Goal: Information Seeking & Learning: Learn about a topic

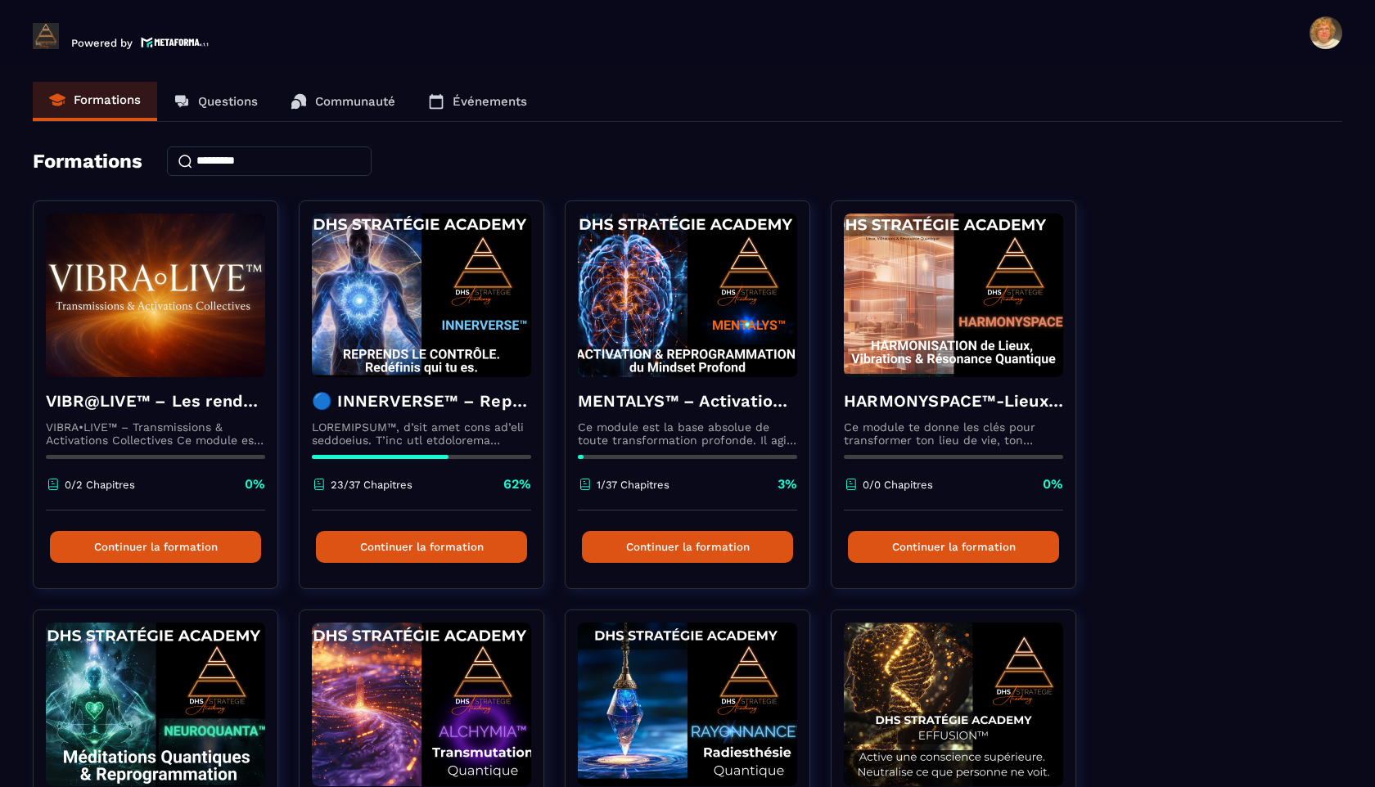
click at [217, 99] on p "Questions" at bounding box center [228, 101] width 60 height 15
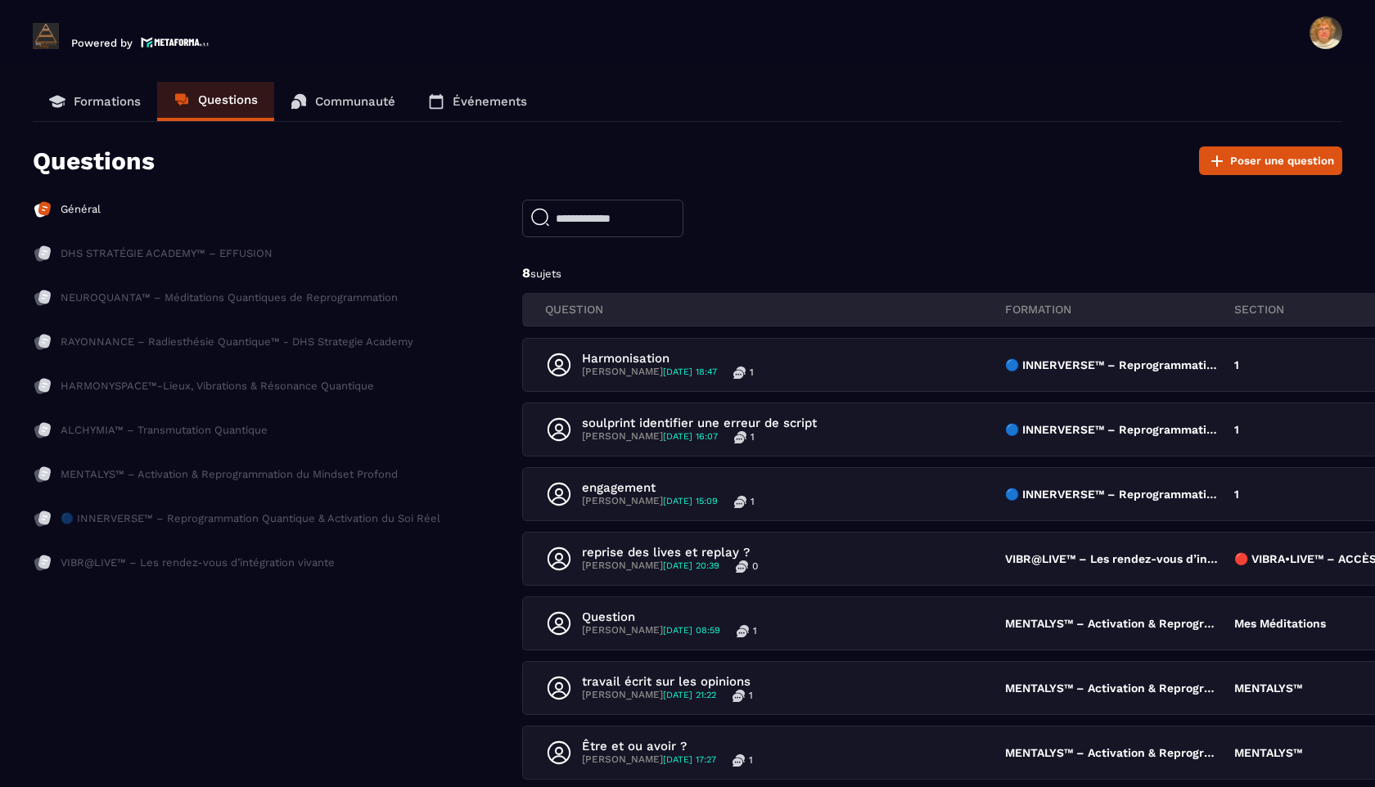
click at [116, 103] on p "Formations" at bounding box center [107, 101] width 67 height 15
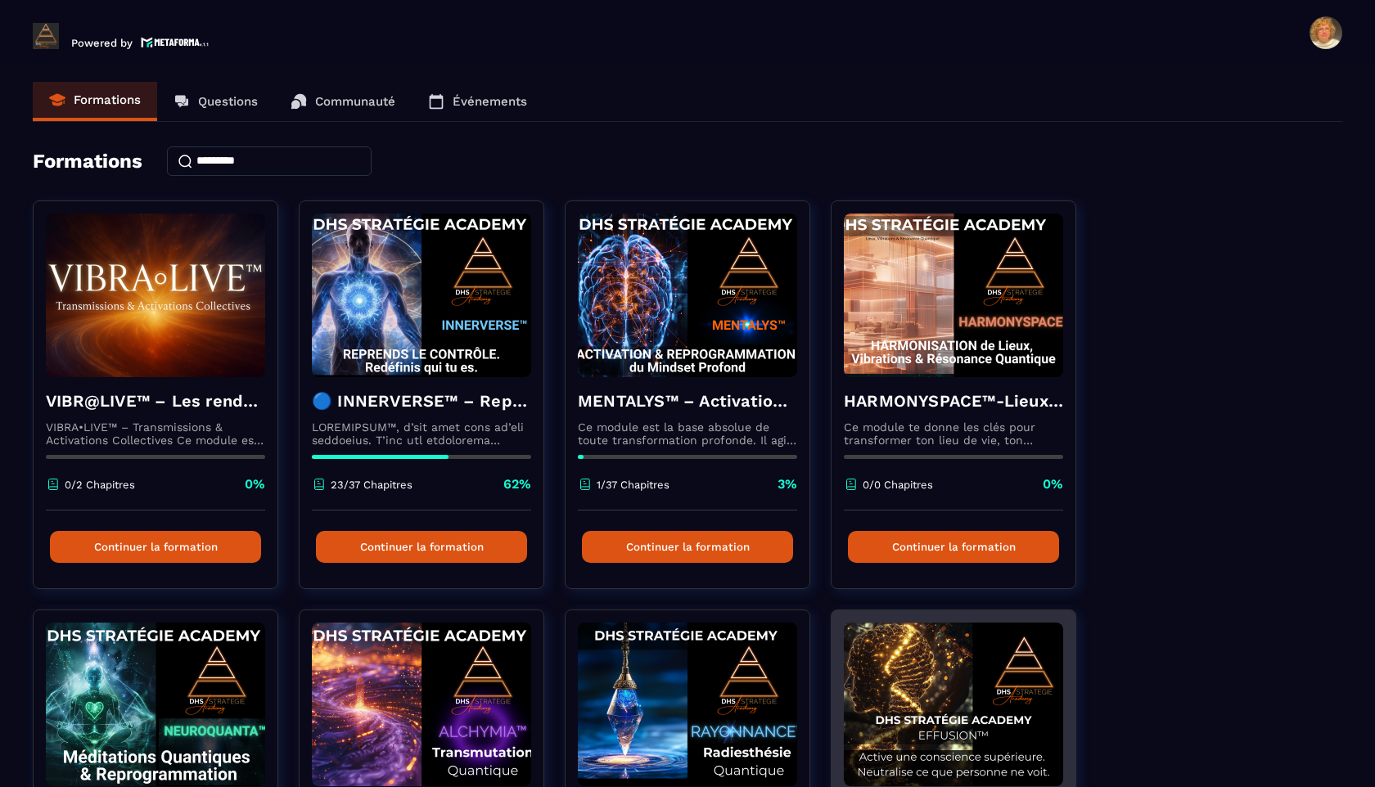
click at [968, 588] on img at bounding box center [953, 705] width 219 height 164
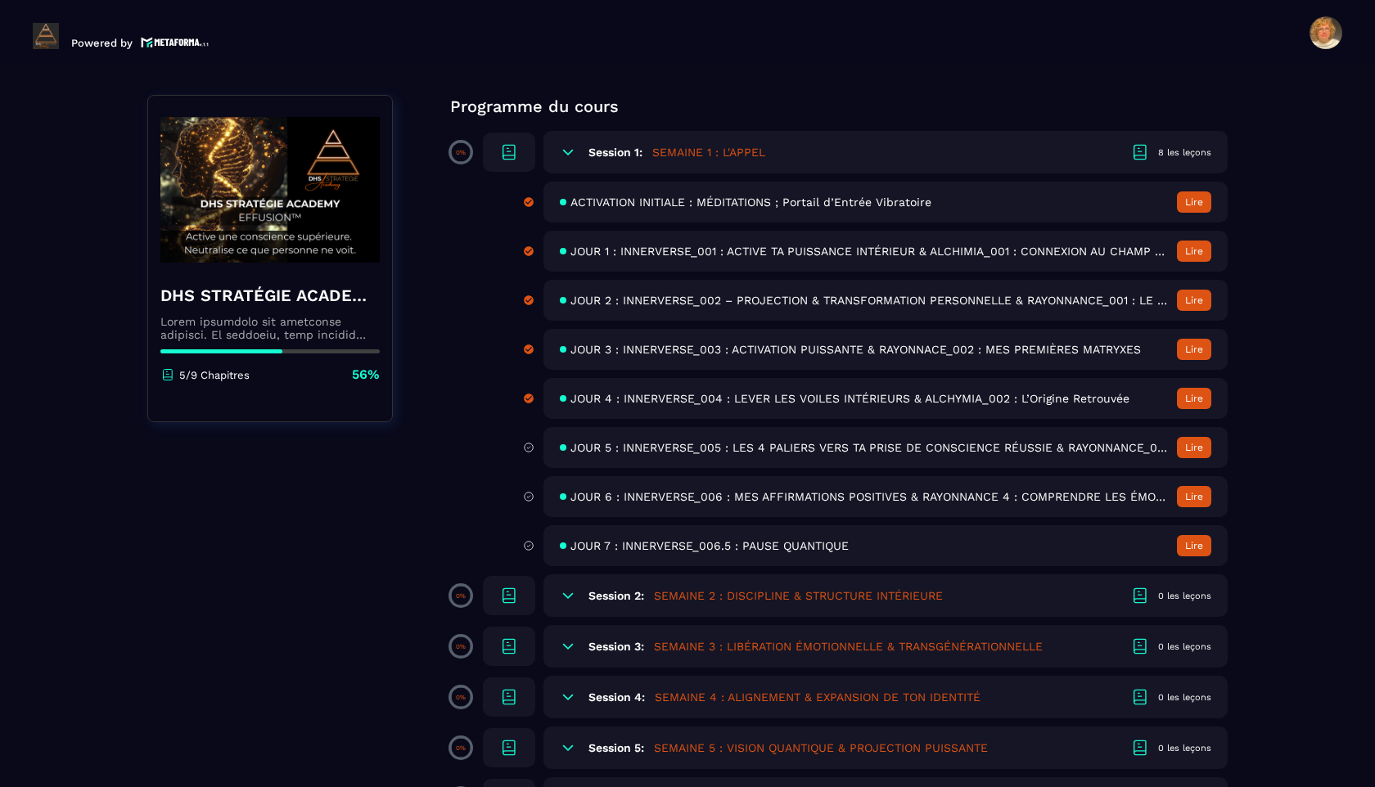
scroll to position [121, 0]
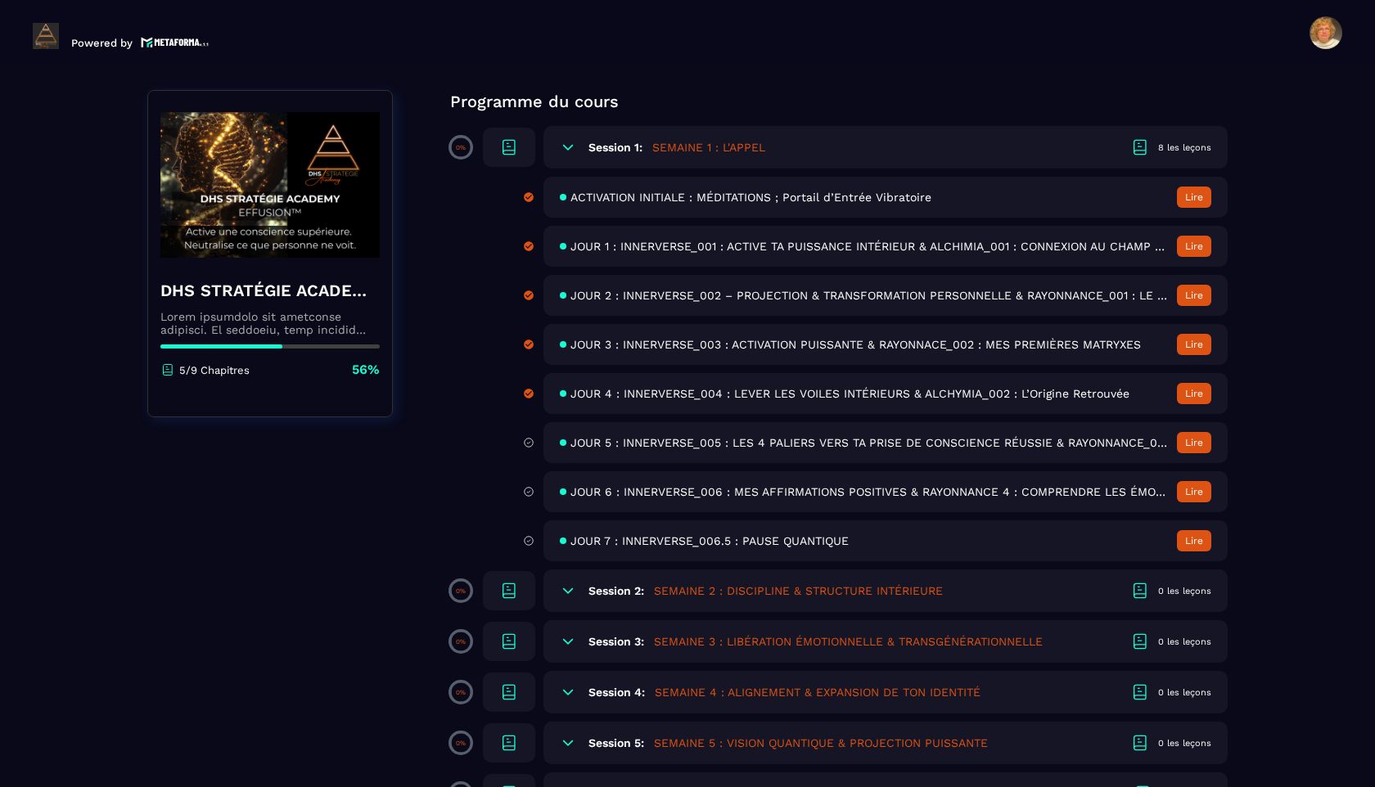
click at [776, 198] on span "ACTIVATION INITIALE : MÉDITATIONS ; Portail d’Entrée Vibratoire" at bounding box center [751, 197] width 361 height 13
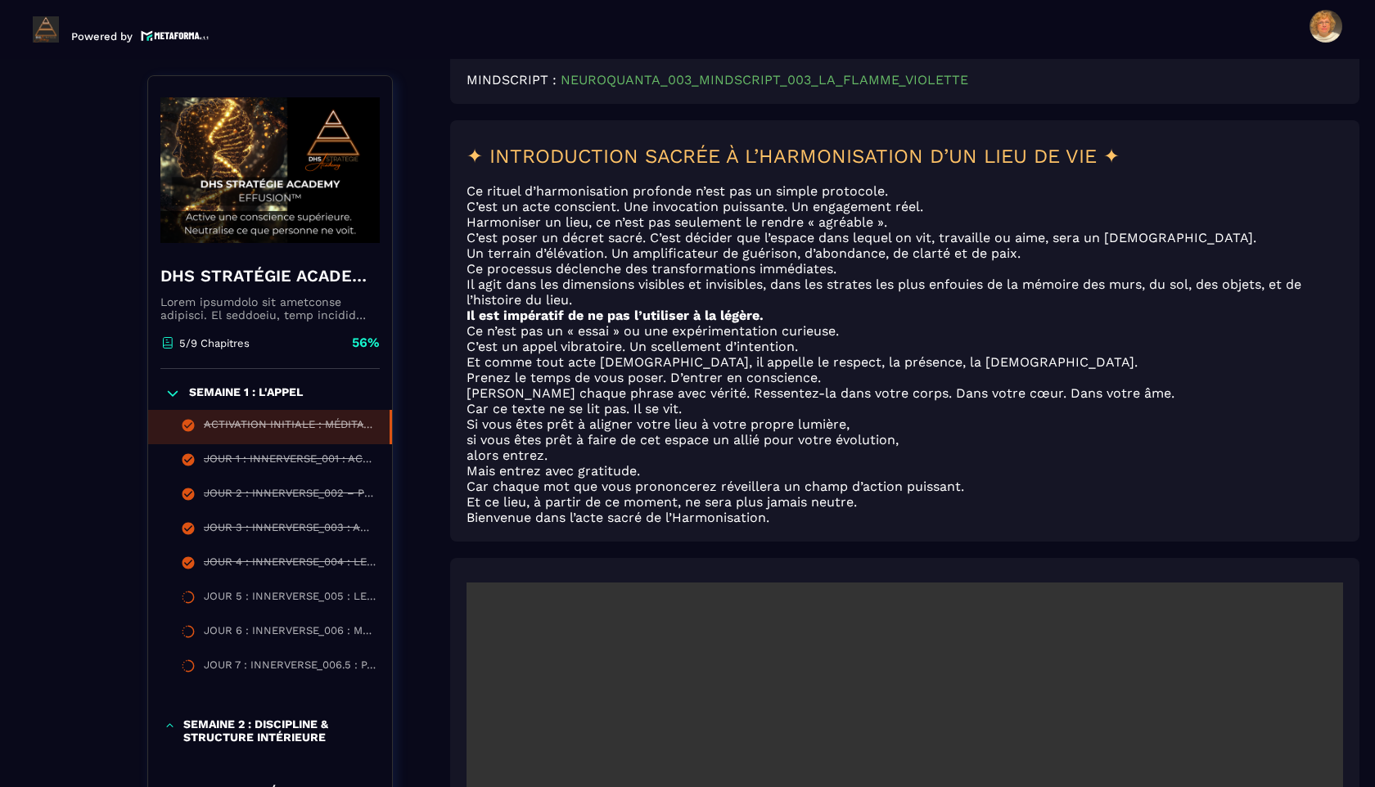
scroll to position [2331, 0]
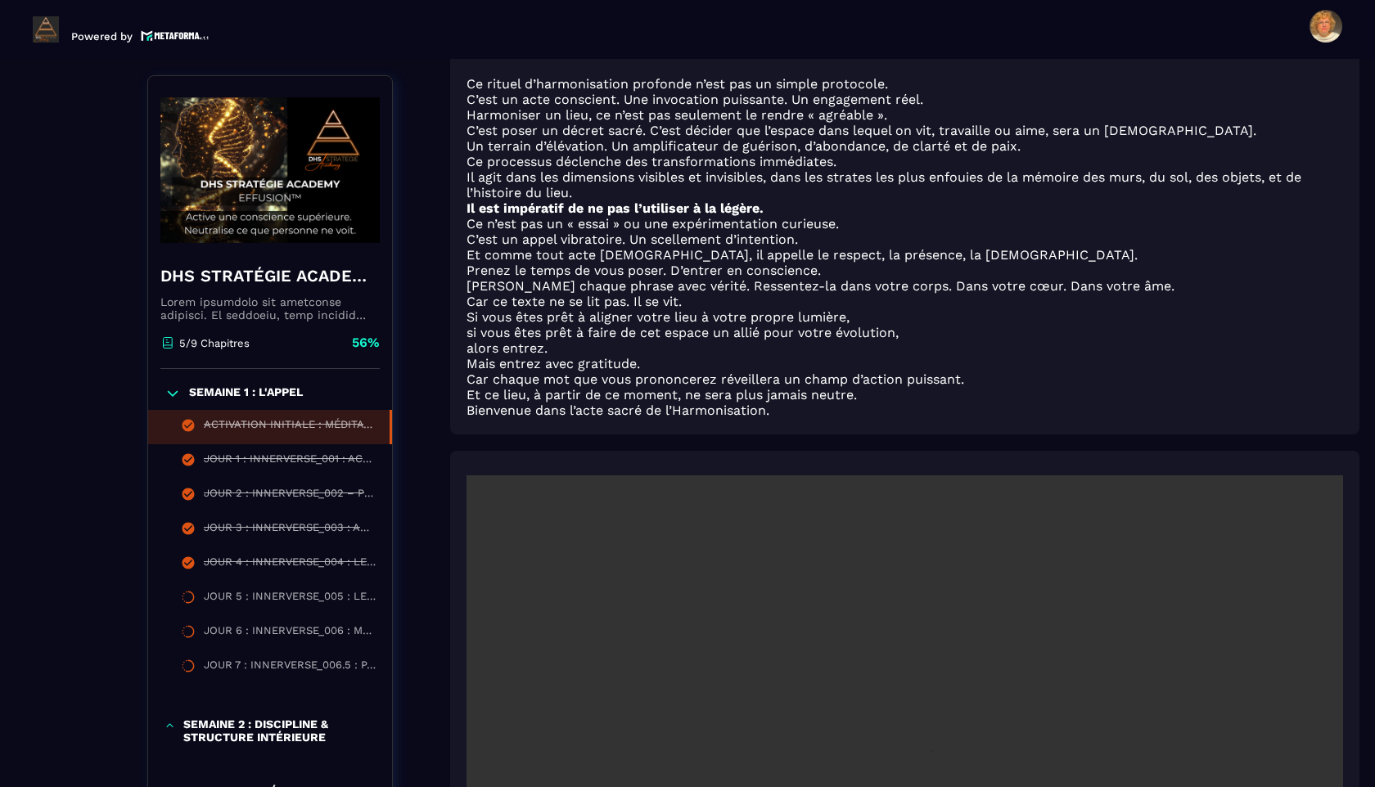
click at [282, 391] on p "SEMAINE 1 : L'APPEL" at bounding box center [246, 394] width 114 height 16
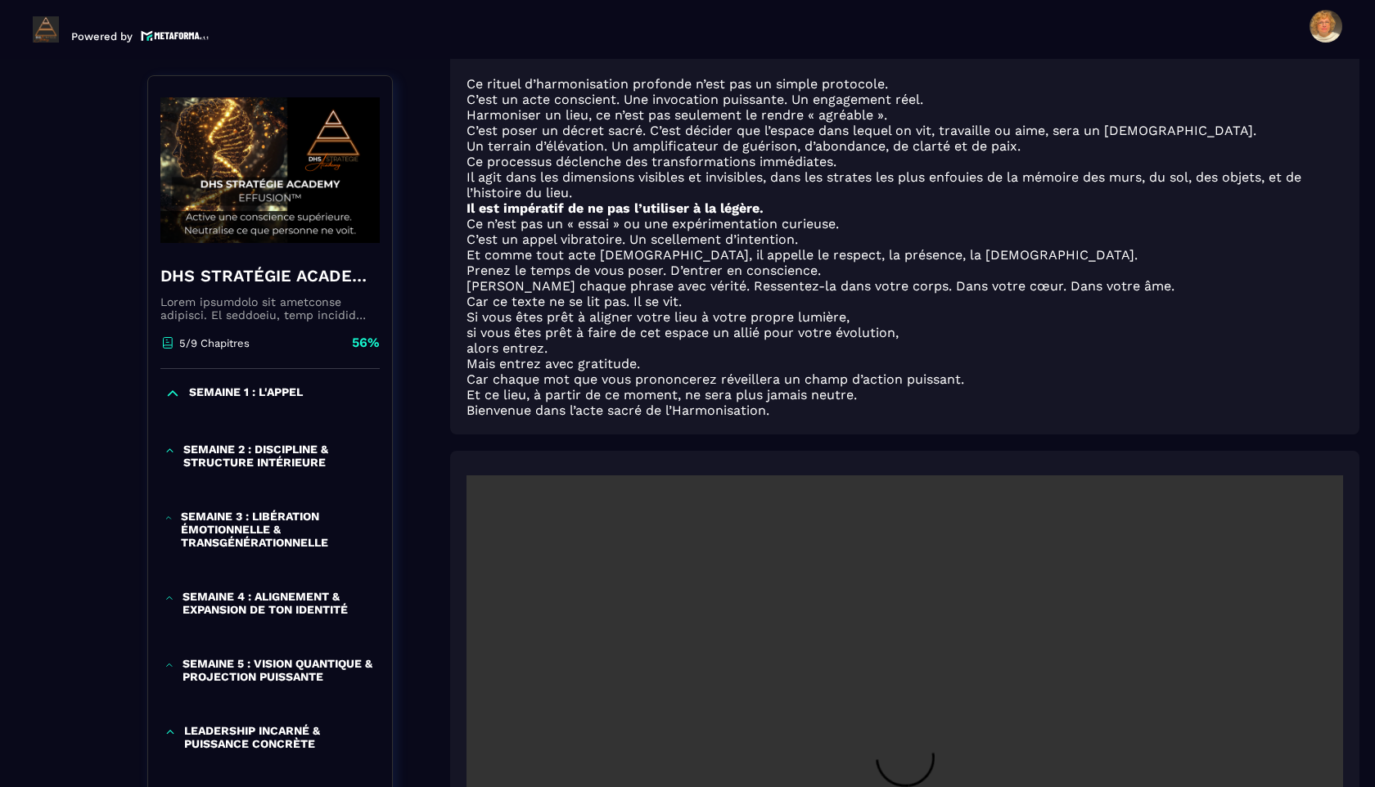
click at [278, 390] on p "SEMAINE 1 : L'APPEL" at bounding box center [246, 394] width 114 height 16
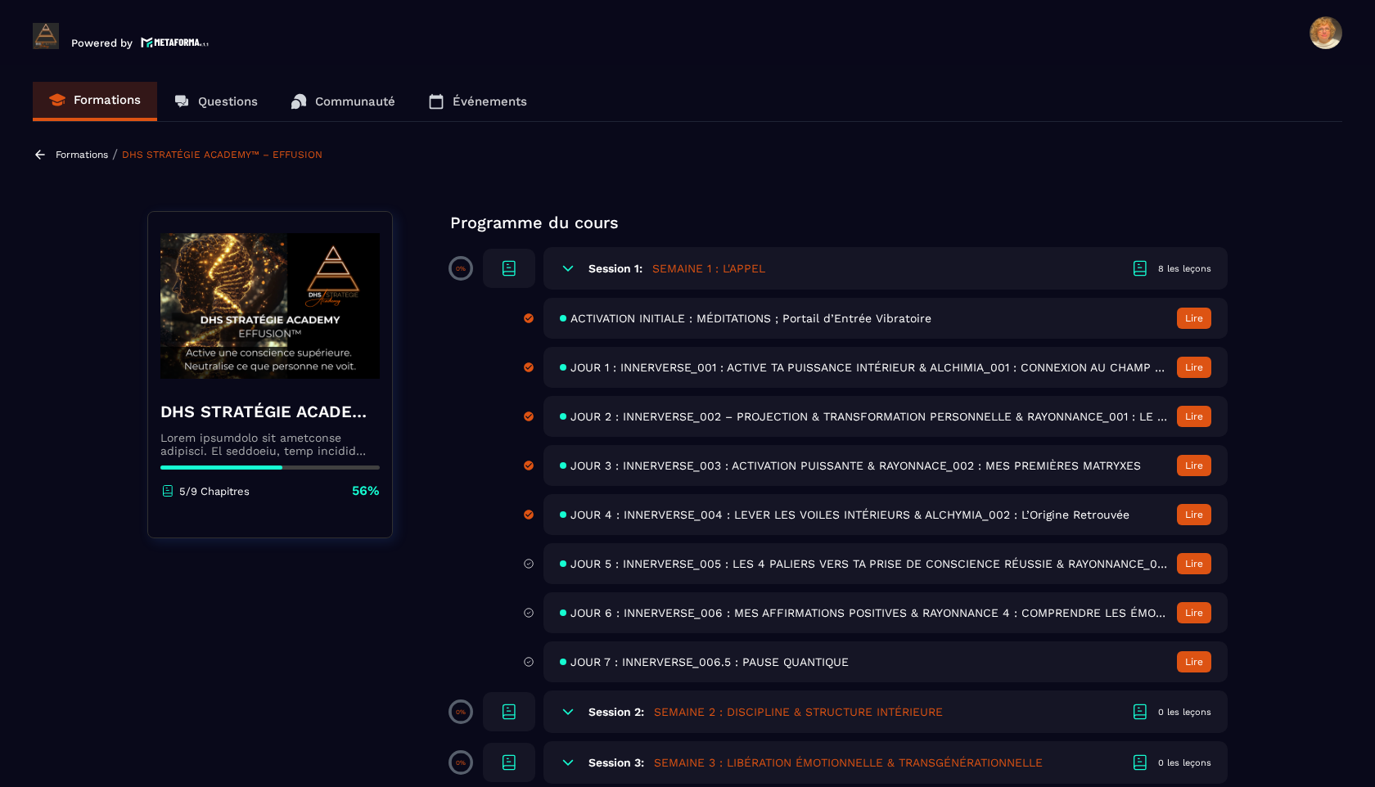
click at [765, 371] on span "JOUR 1 : INNERVERSE_001 : ACTIVE TA PUISSANCE INTÉRIEUR & ALCHIMIA_001 : CONNEX…" at bounding box center [870, 367] width 598 height 13
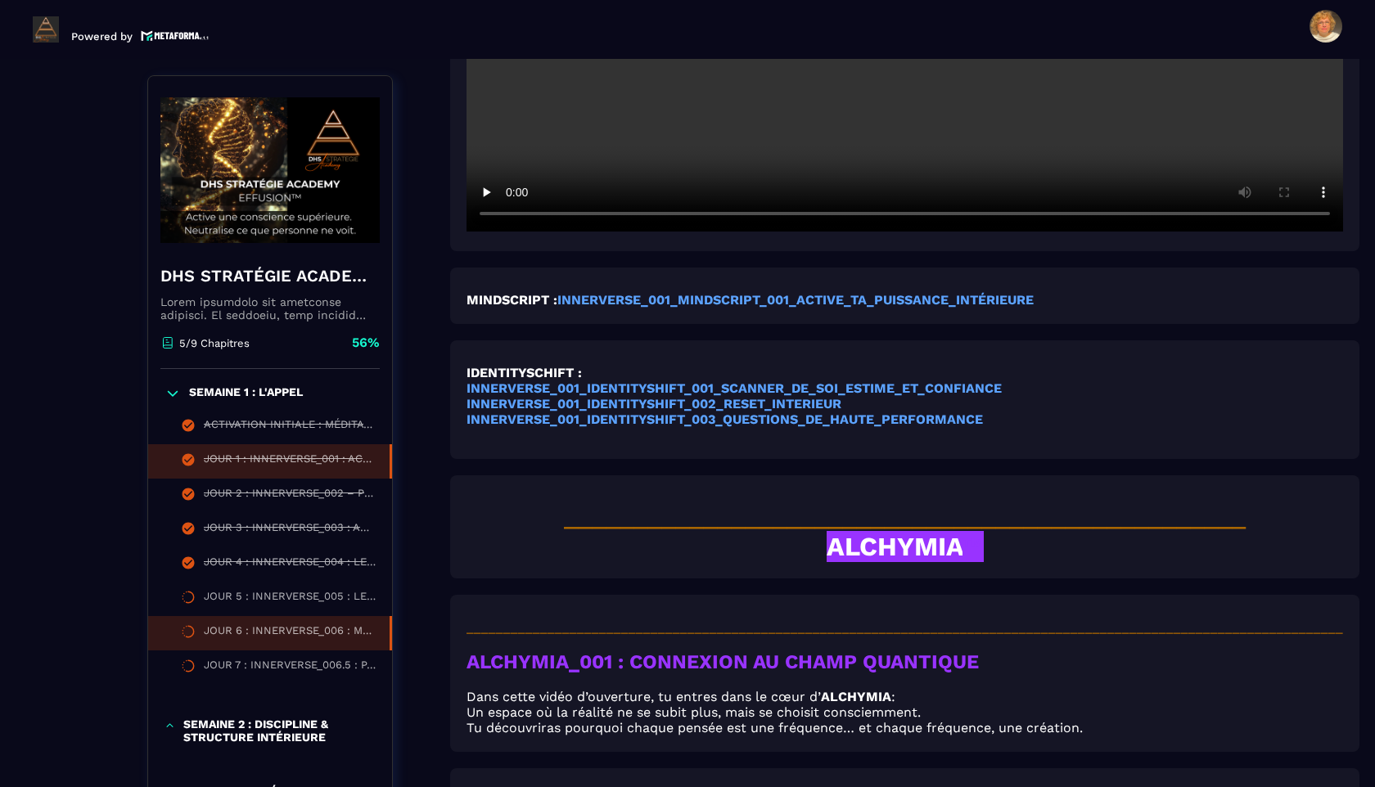
scroll to position [829, 0]
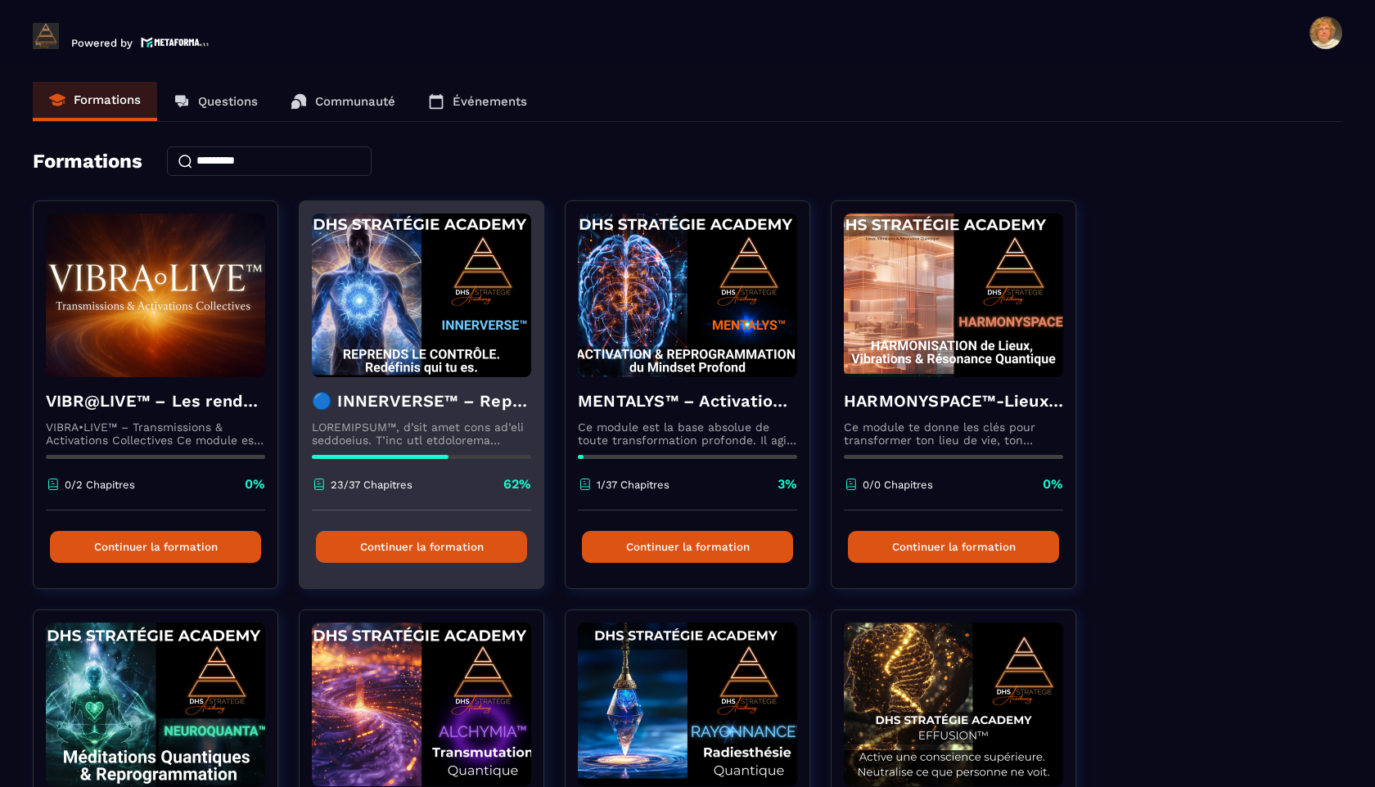
click at [423, 362] on img at bounding box center [421, 296] width 219 height 164
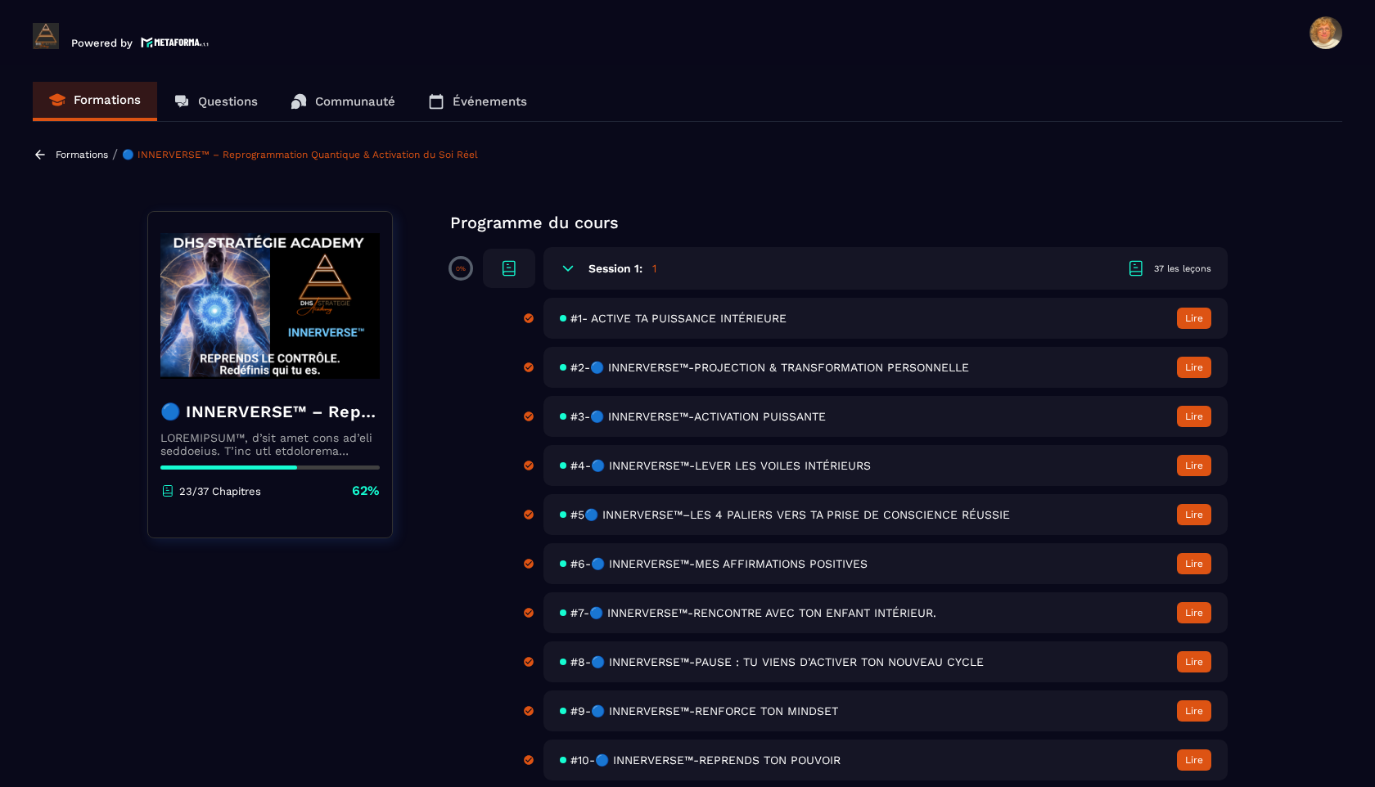
click at [690, 317] on span "#1- ACTIVE TA PUISSANCE INTÉRIEURE" at bounding box center [679, 318] width 216 height 13
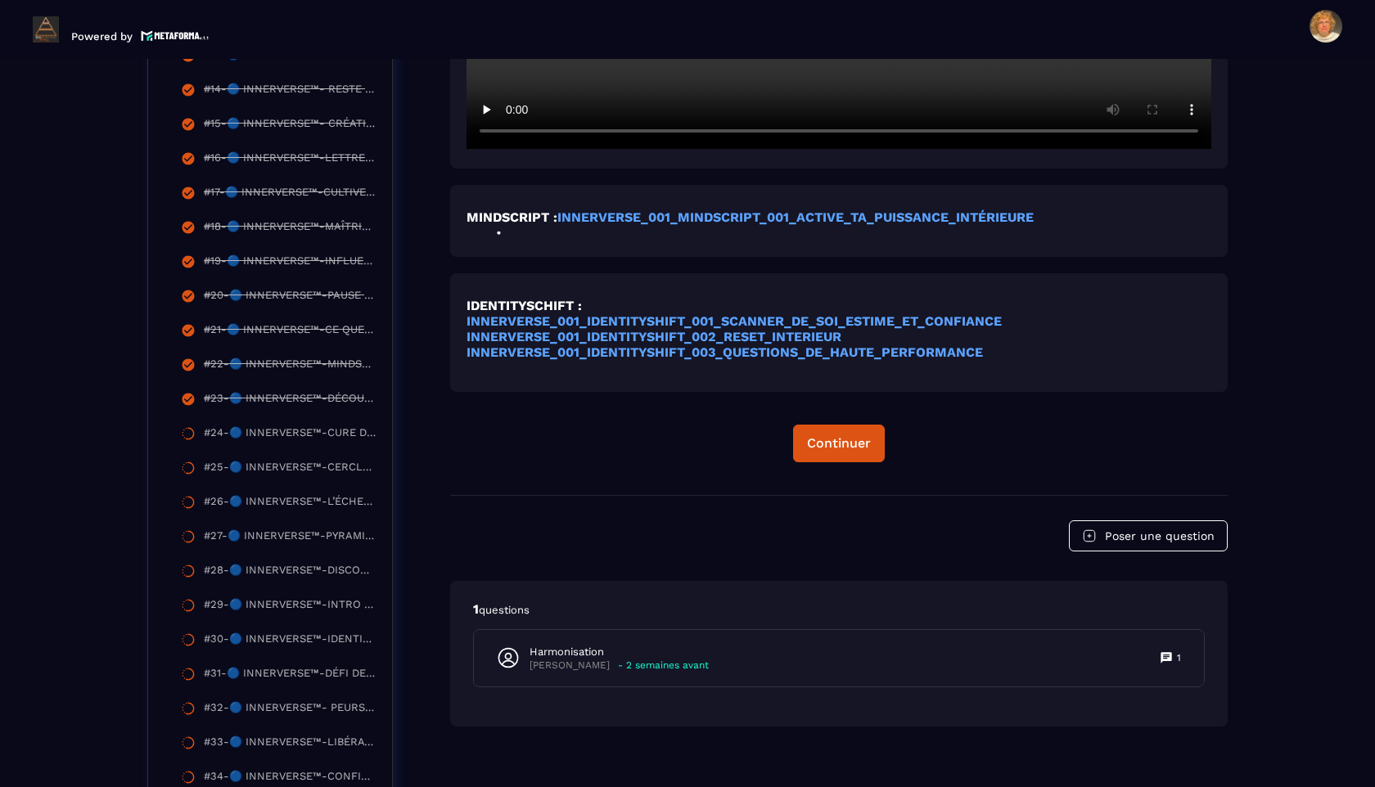
scroll to position [939, 0]
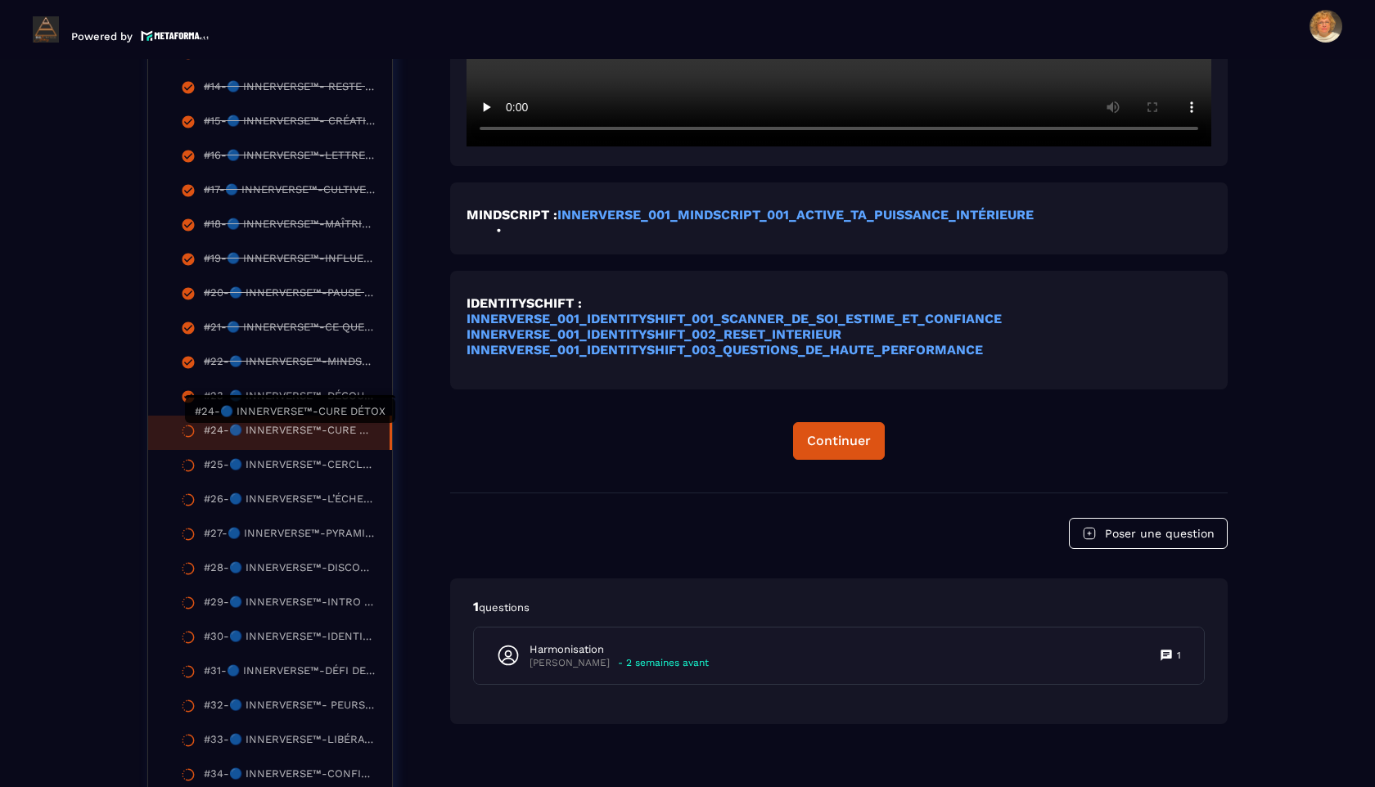
click at [290, 431] on div "#24-🔵 INNERVERSE™-CURE DÉTOX" at bounding box center [288, 433] width 169 height 18
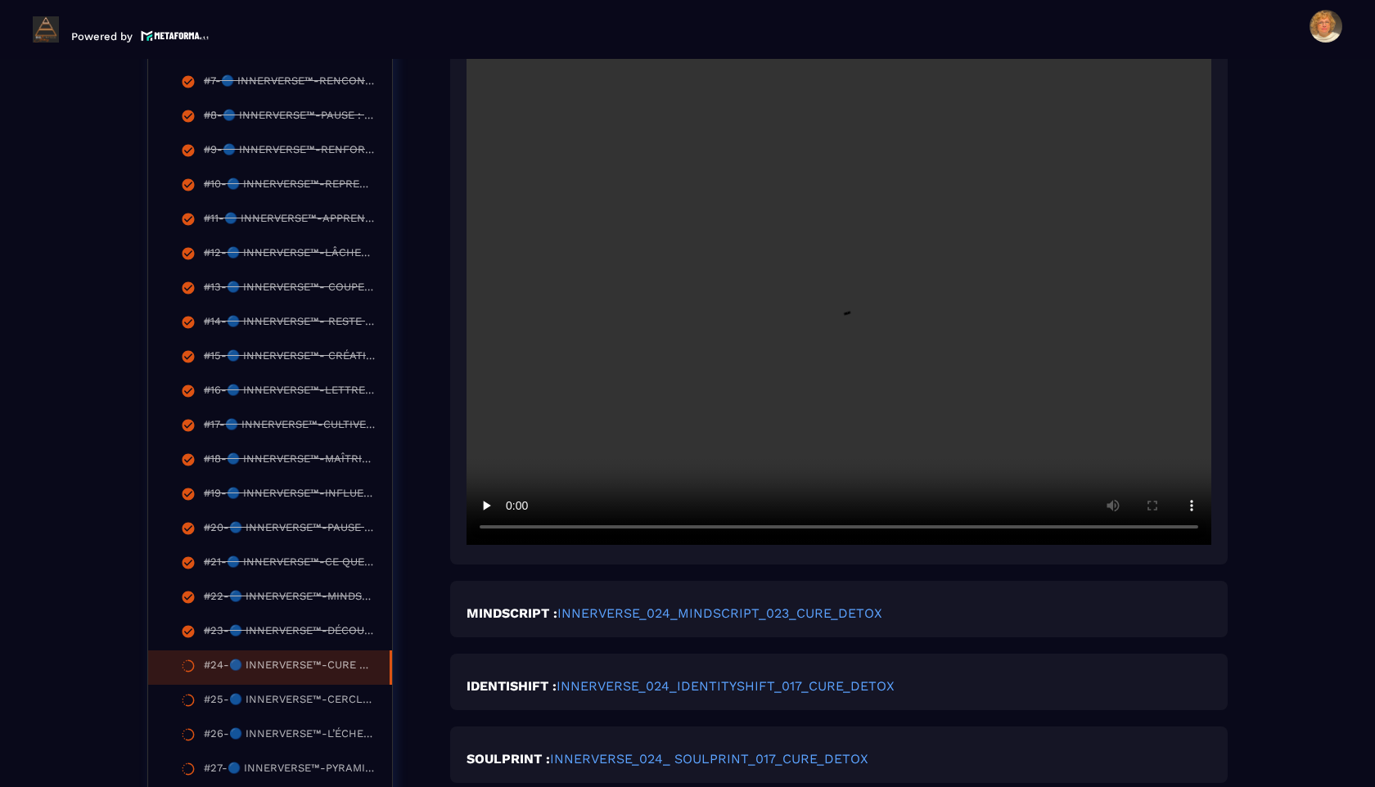
scroll to position [752, 0]
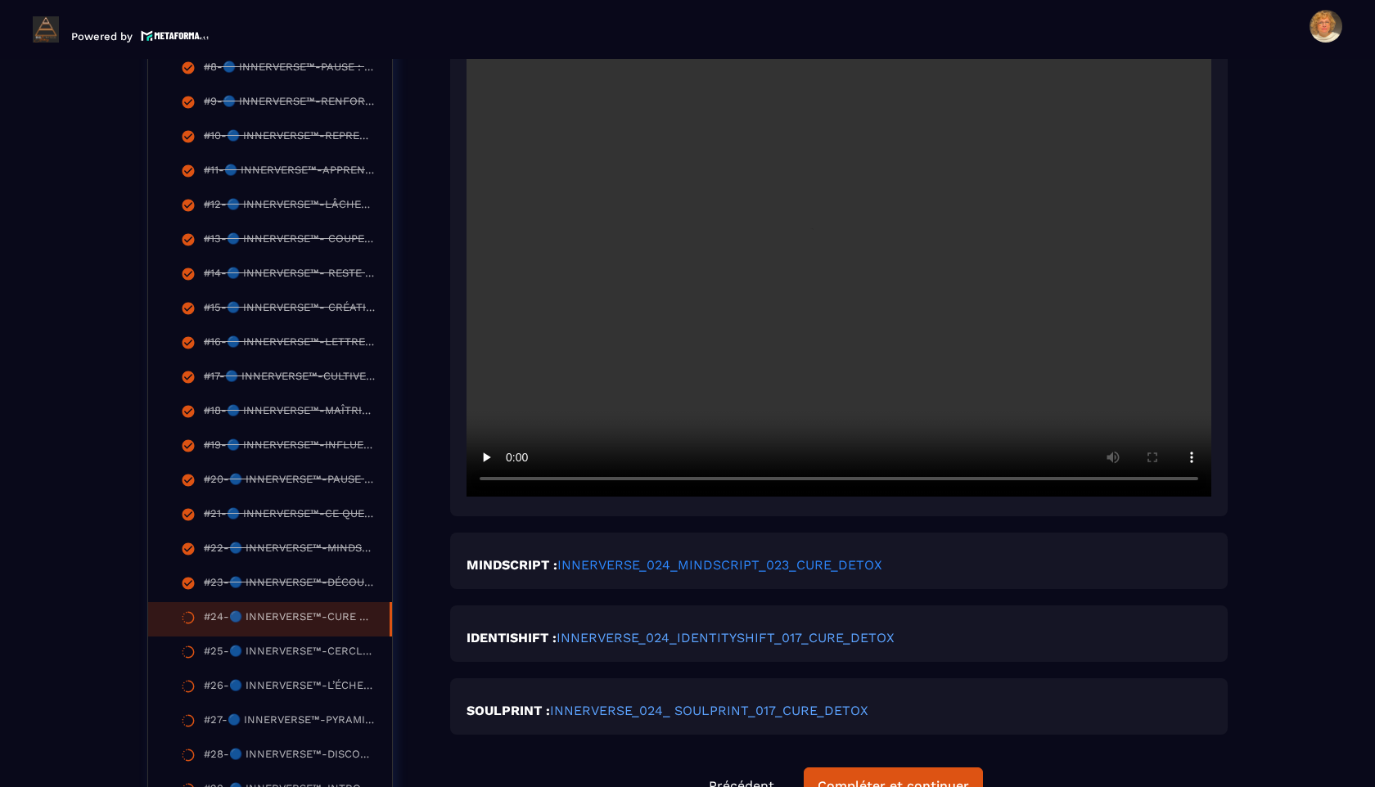
click at [688, 568] on link "INNERVERSE_024_MINDSCRIPT_023_CURE_DETOX" at bounding box center [719, 565] width 325 height 16
click at [714, 588] on link "INNERVERSE_024_IDENTITYSHIFT_017_CURE_DETOX" at bounding box center [726, 638] width 338 height 16
click at [717, 588] on link "INNERVERSE_024_ SOULPRINT_017_CURE_DETOX" at bounding box center [709, 711] width 318 height 16
click at [331, 588] on div "#25-🔵 INNERVERSE™-CERCLE DES DÉSIRS" at bounding box center [288, 654] width 169 height 18
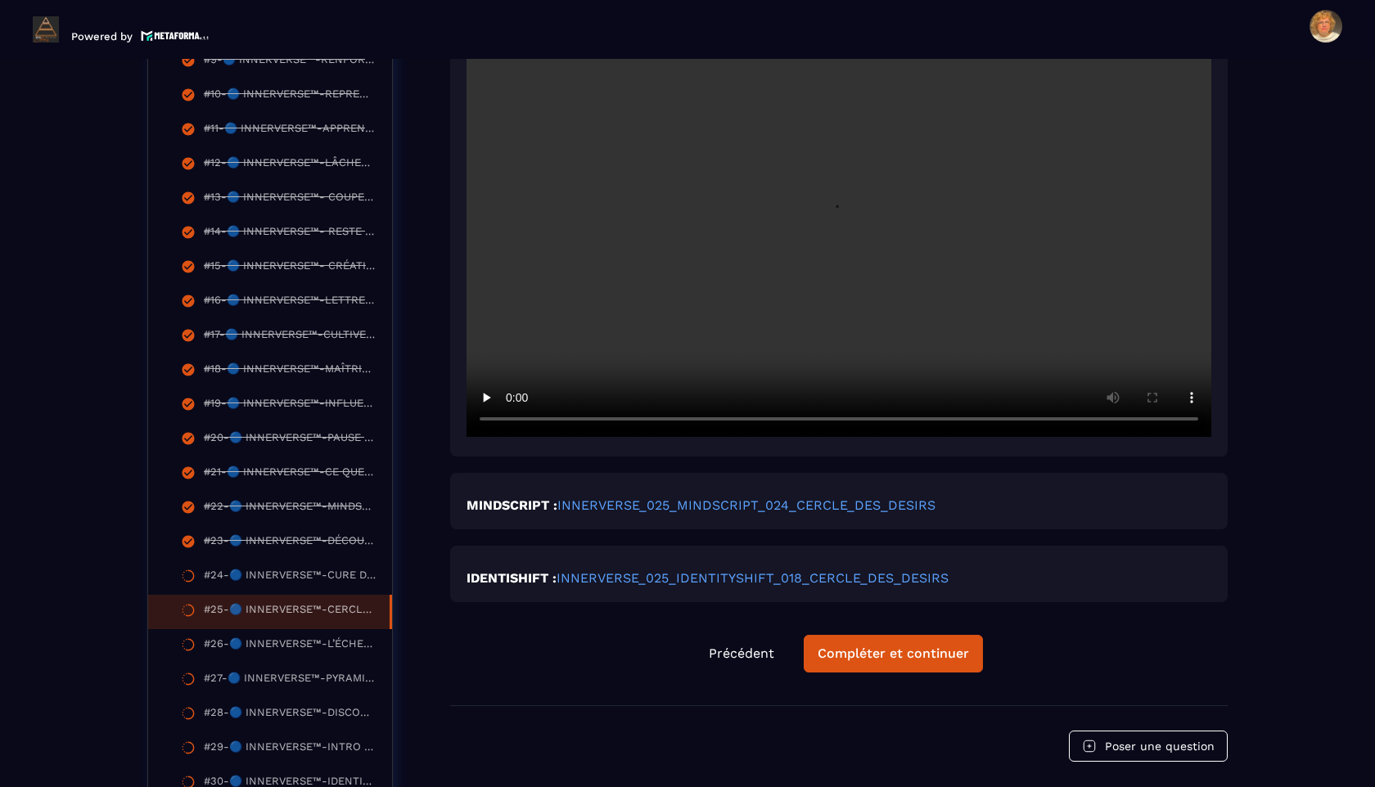
scroll to position [804, 0]
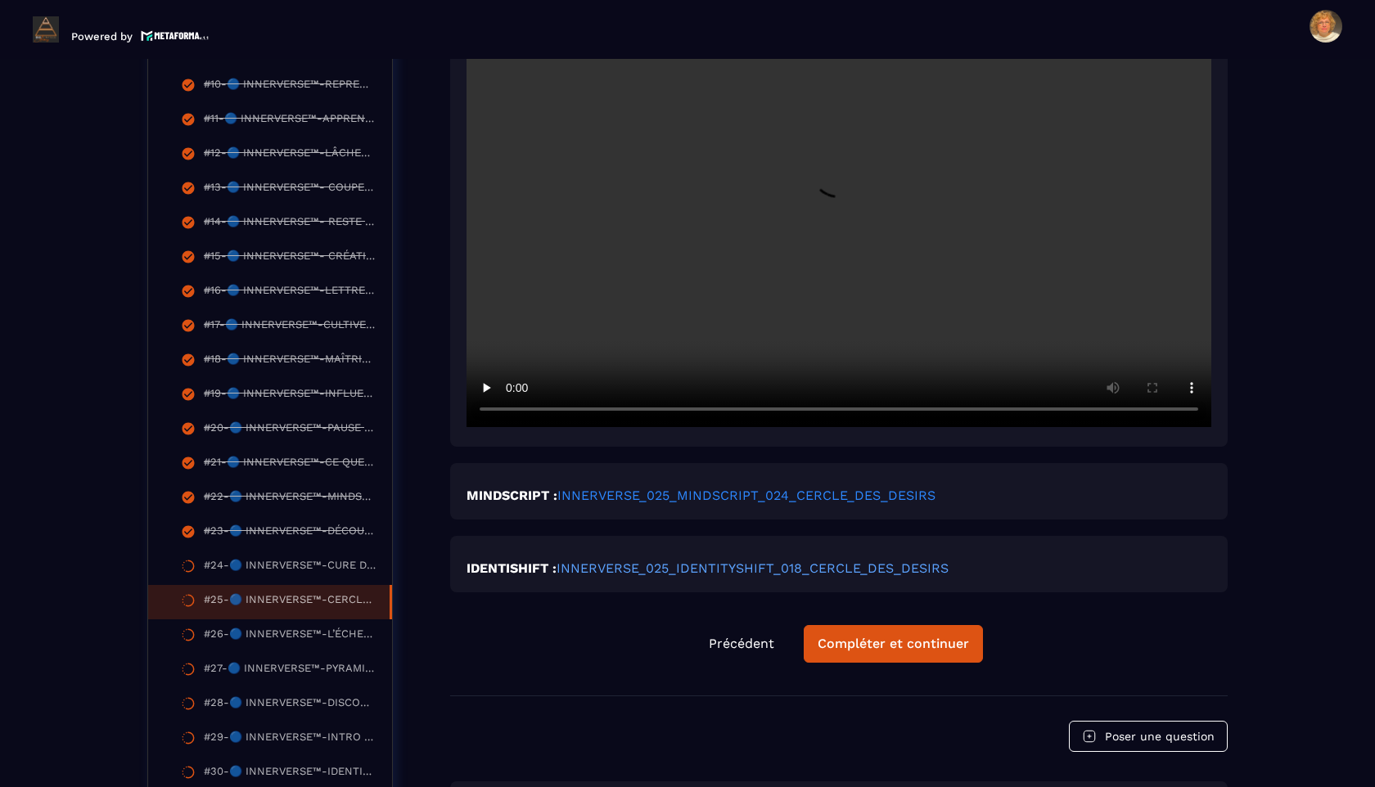
click at [661, 499] on link "INNERVERSE_025_MINDSCRIPT_024_CERCLE_DES_DESIRS" at bounding box center [746, 496] width 378 height 16
click at [620, 566] on link "INNERVERSE_025_IDENTITYSHIFT_018_CERCLE_DES_DESIRS" at bounding box center [753, 569] width 392 height 16
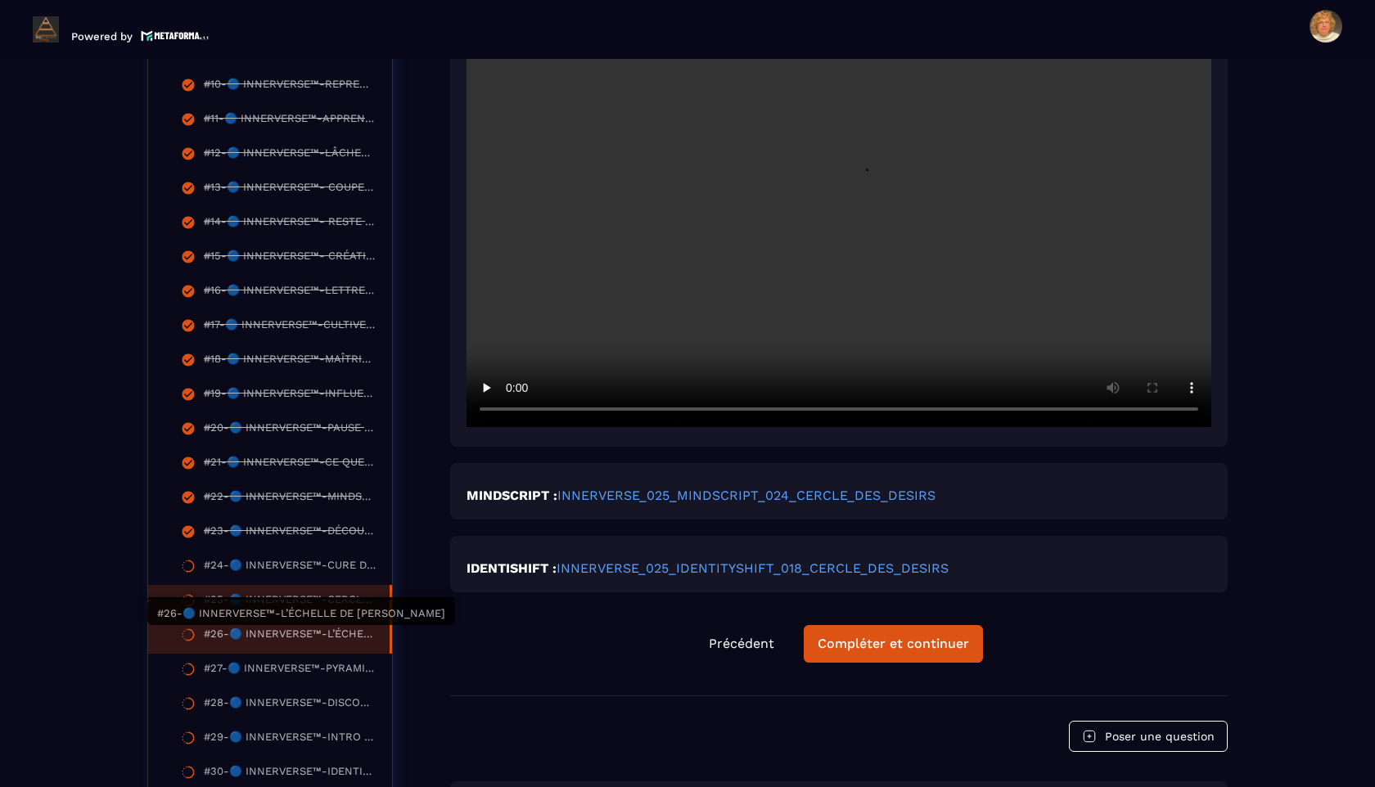
click at [350, 588] on div "#26-🔵 INNERVERSE™-L’ÉCHELLE DE [PERSON_NAME]" at bounding box center [288, 637] width 169 height 18
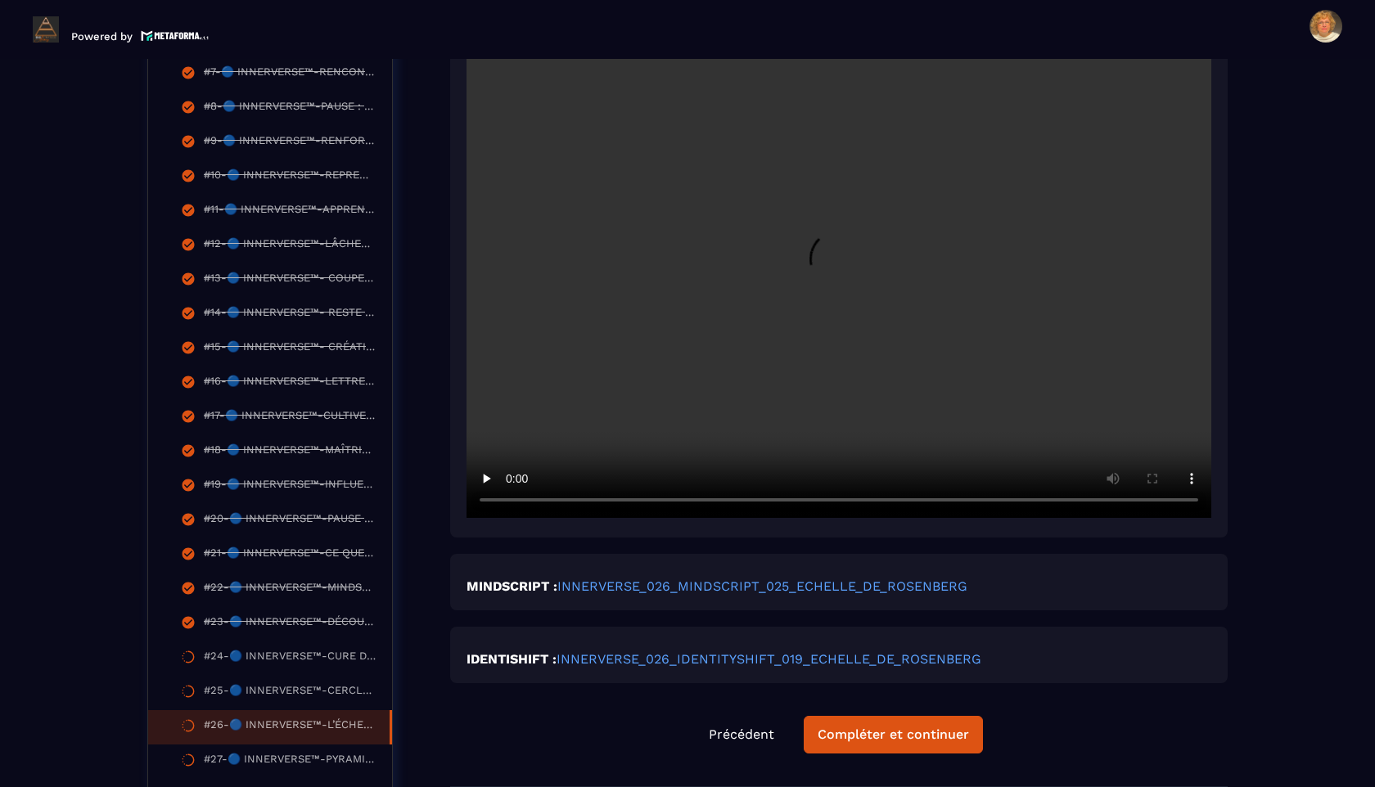
scroll to position [762, 0]
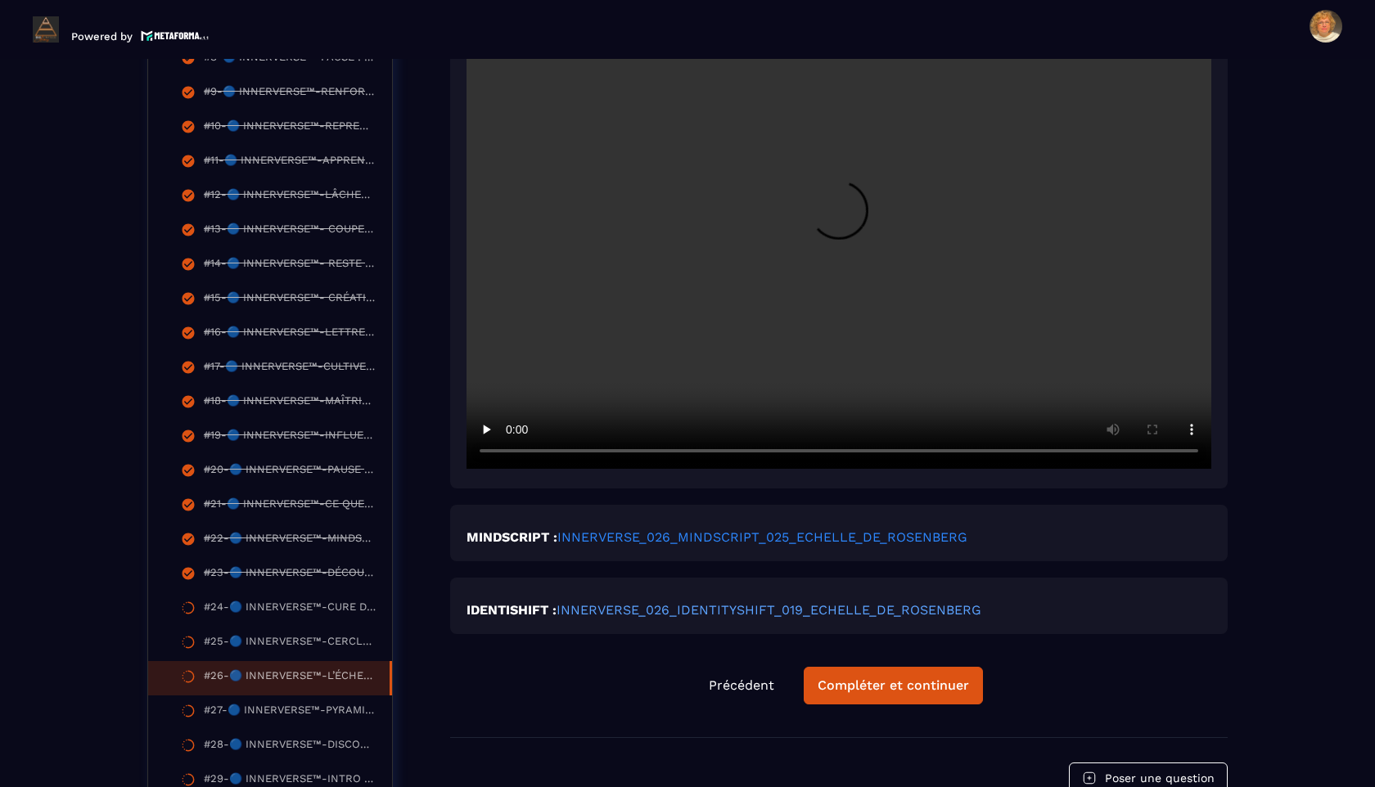
click at [589, 537] on link "INNERVERSE_026_MINDSCRIPT_025_ECHELLE_DE_ROSENBERG" at bounding box center [762, 538] width 410 height 16
click at [754, 588] on link "INNERVERSE_026_IDENTITYSHIFT_019_ECHELLE_DE_ROSENBERG" at bounding box center [769, 610] width 425 height 16
click at [677, 588] on link "INNERVERSE_026_IDENTITYSHIFT_019_ECHELLE_DE_ROSENBERG" at bounding box center [769, 610] width 425 height 16
click at [692, 588] on link "INNERVERSE_026_IDENTITYSHIFT_019_ECHELLE_DE_ROSENBERG" at bounding box center [769, 610] width 425 height 16
click at [647, 545] on link "INNERVERSE_026_MINDSCRIPT_025_ECHELLE_DE_ROSENBERG" at bounding box center [762, 538] width 410 height 16
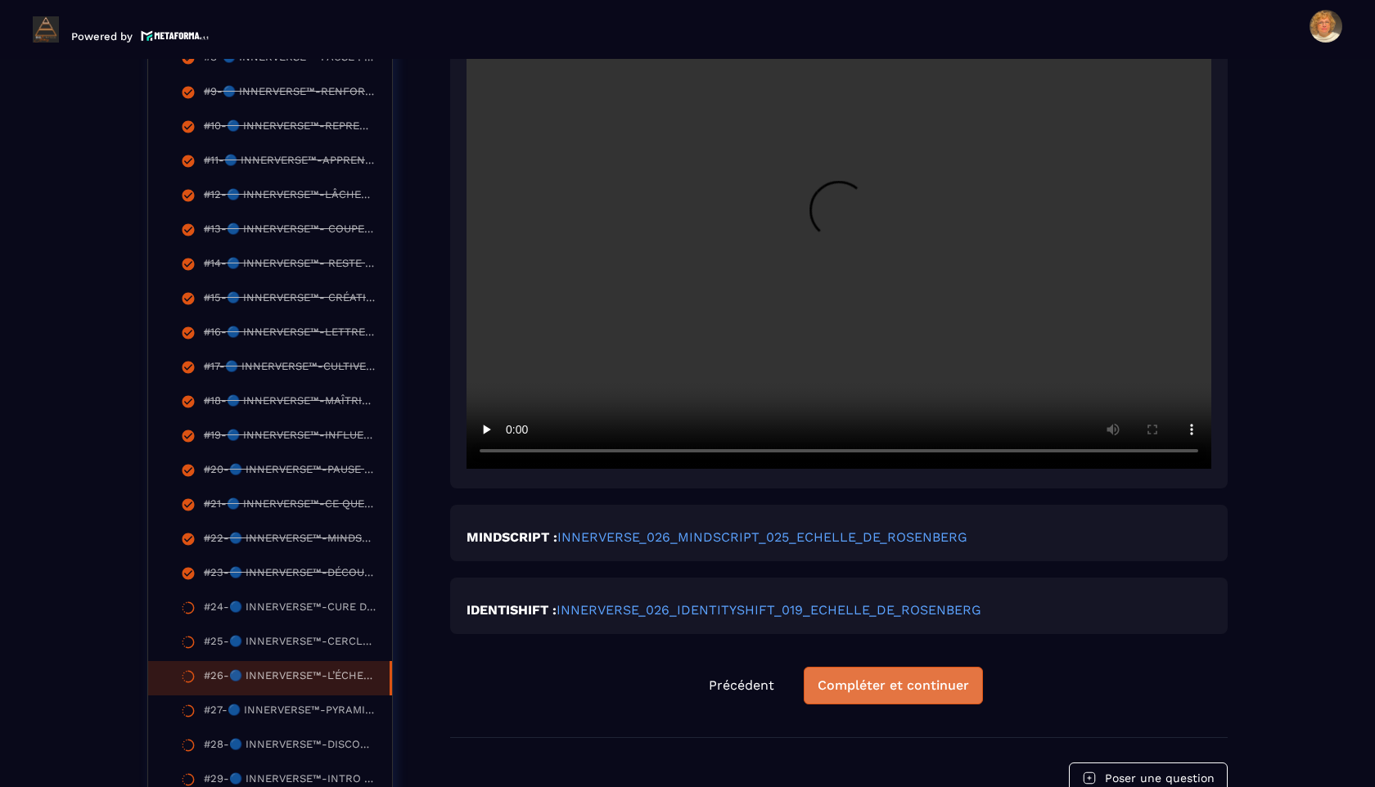
click at [903, 588] on div "Compléter et continuer" at bounding box center [893, 686] width 151 height 16
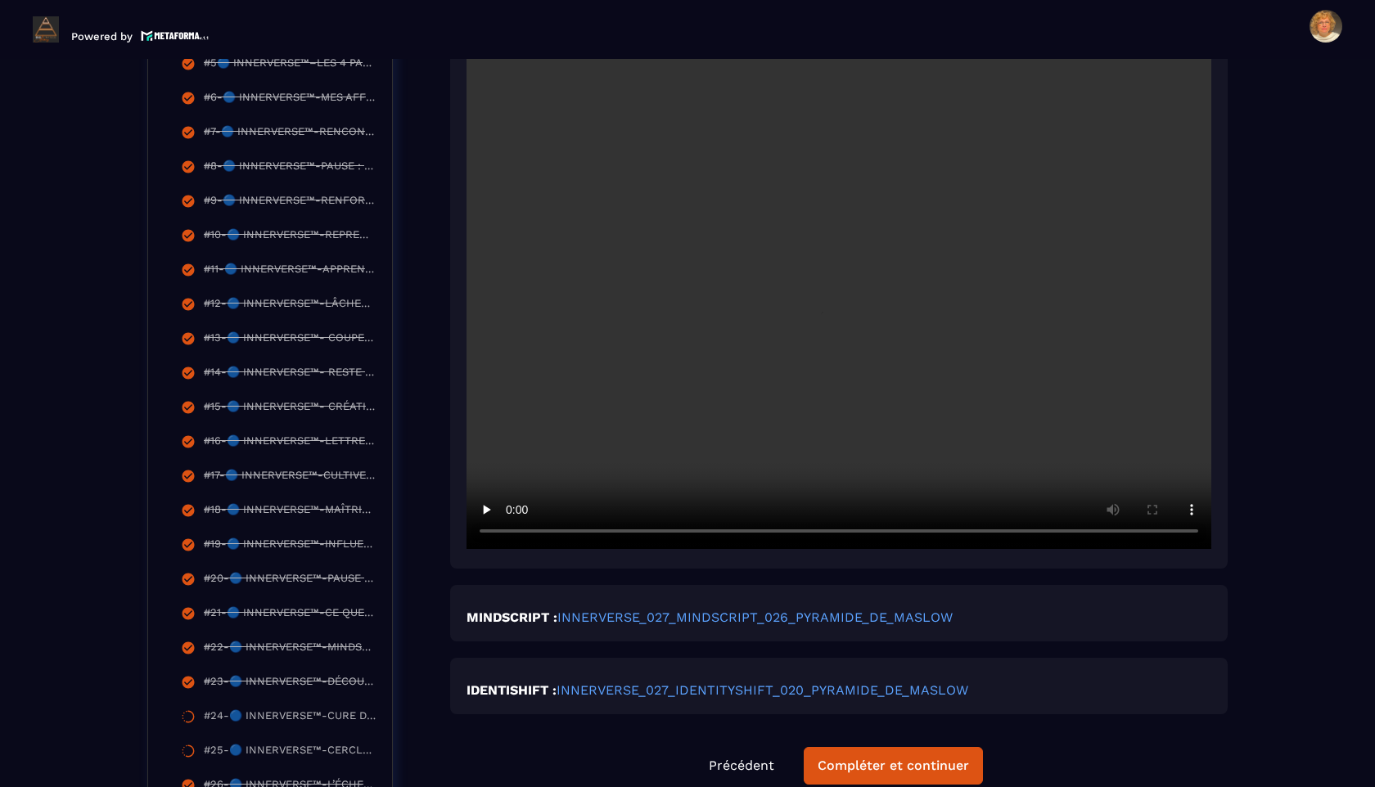
scroll to position [677, 0]
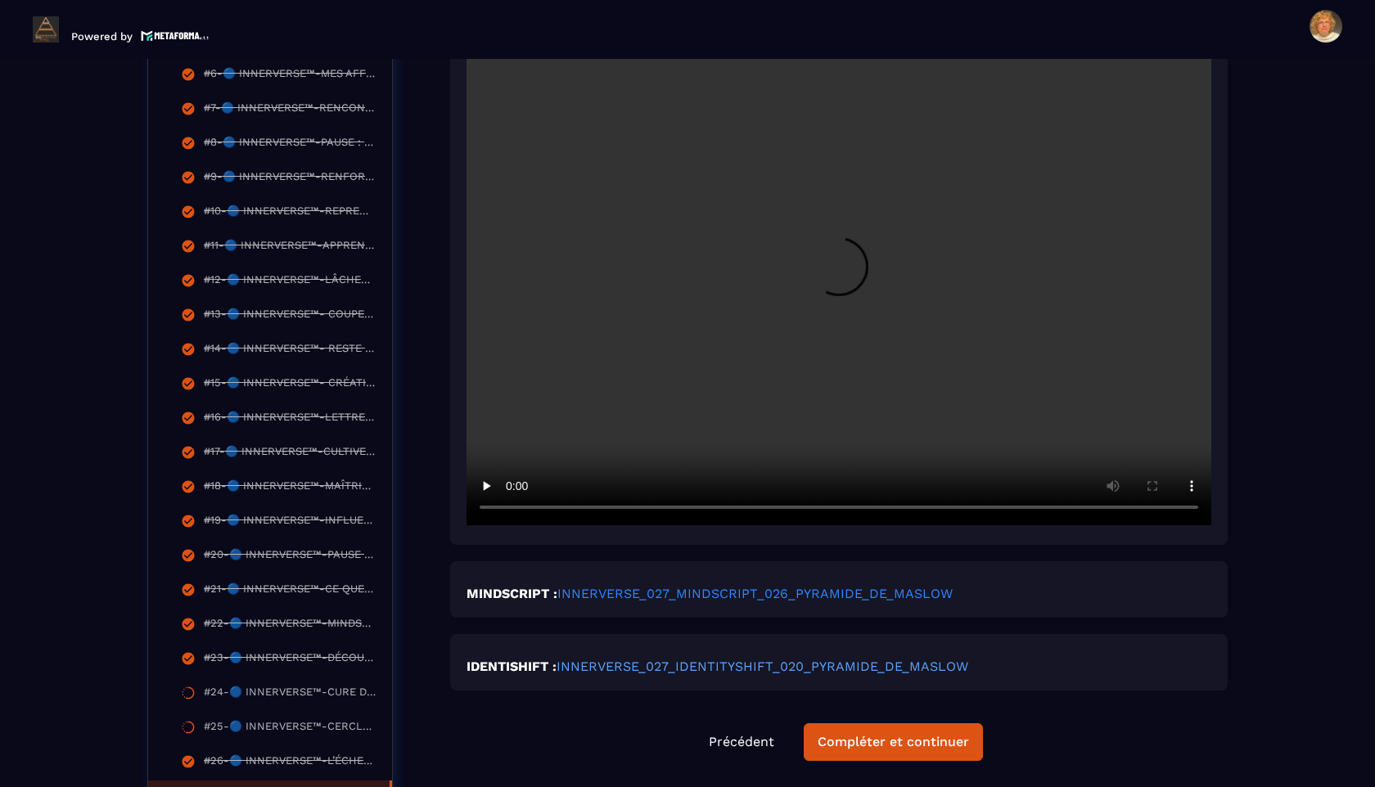
click at [592, 588] on link "INNERVERSE_027_MINDSCRIPT_026_PYRAMIDE_DE_MASLOW" at bounding box center [754, 594] width 395 height 16
click at [638, 588] on link "INNERVERSE_027_IDENTITYSHIFT_020_PYRAMIDE_DE_MASLOW" at bounding box center [763, 667] width 412 height 16
